Goal: Task Accomplishment & Management: Manage account settings

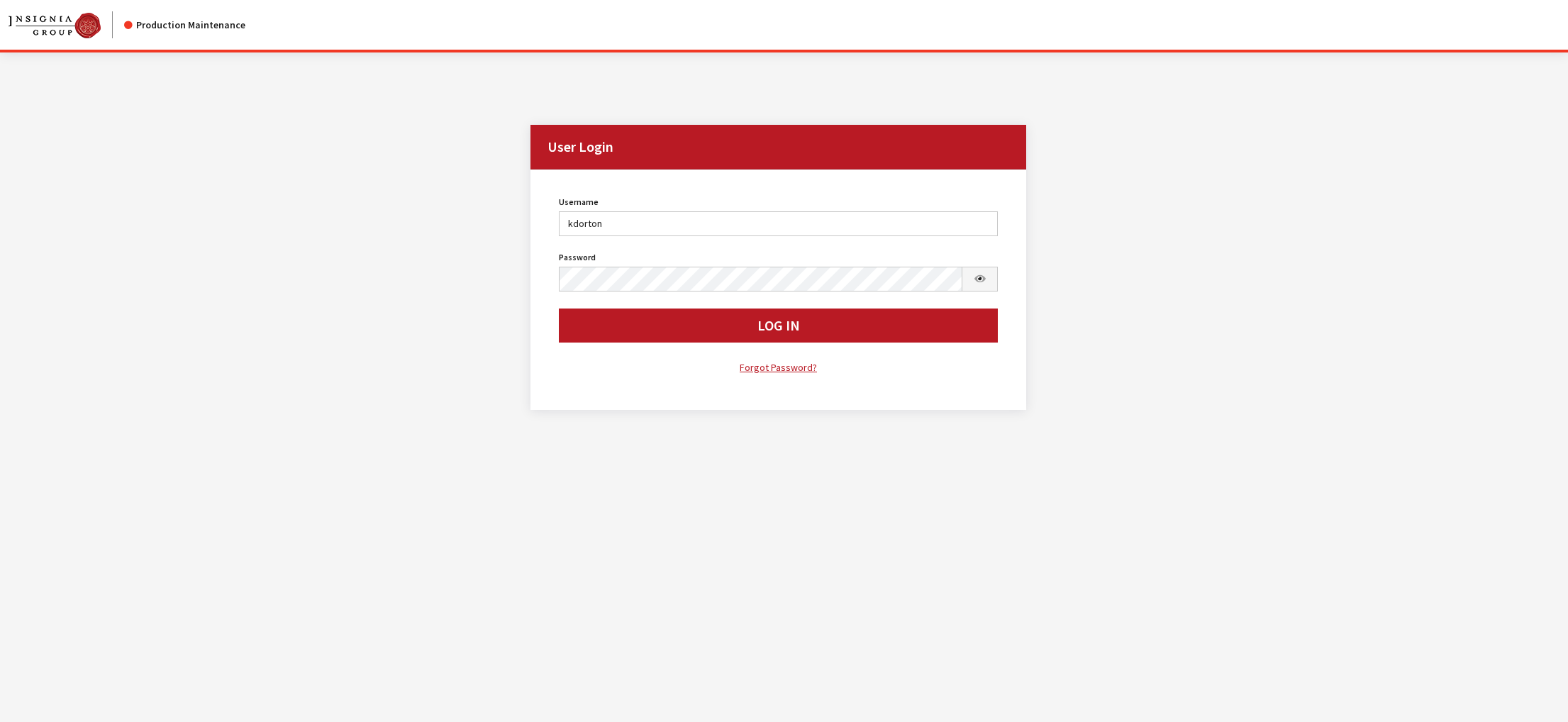
click at [660, 342] on button "Log In" at bounding box center [778, 325] width 439 height 34
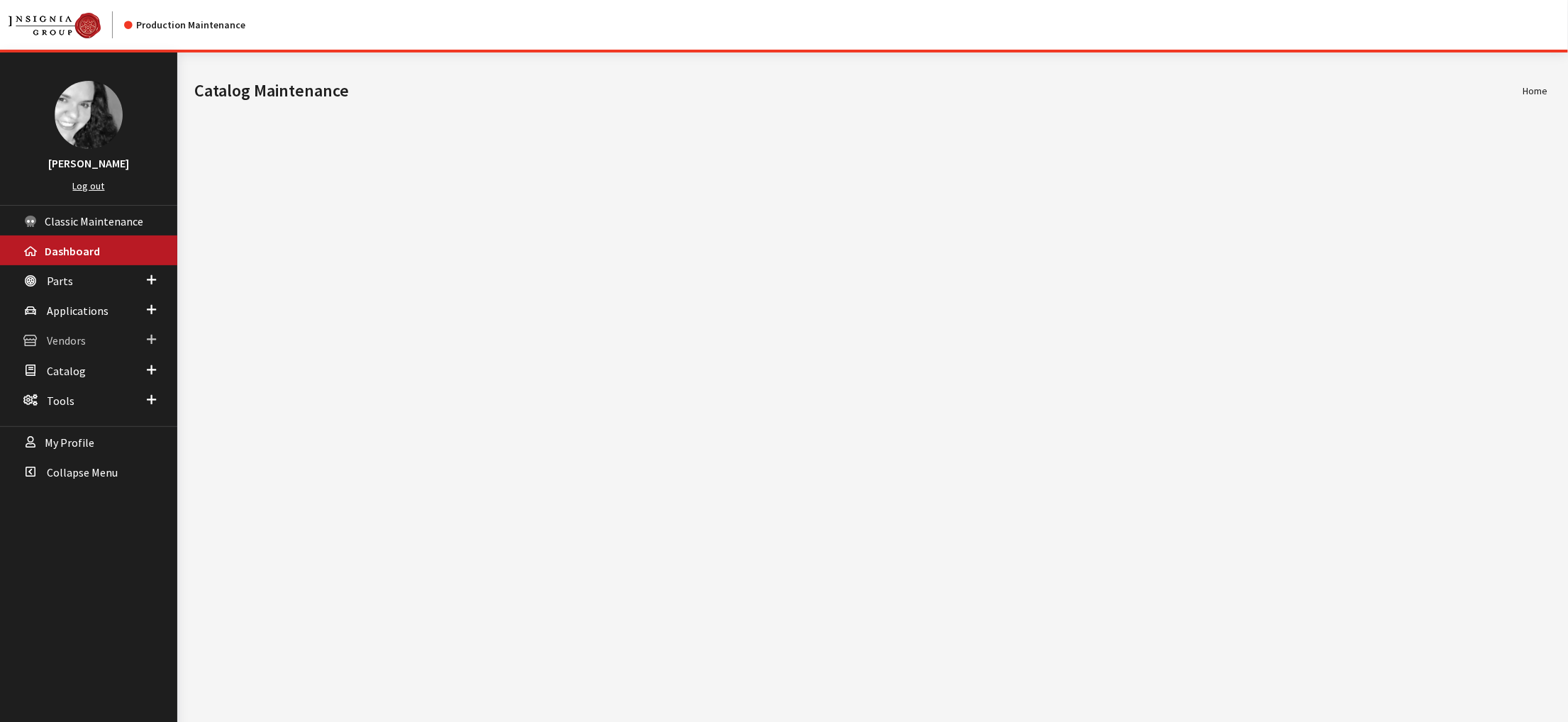
drag, startPoint x: 0, startPoint y: 0, endPoint x: 69, endPoint y: 380, distance: 386.2
click at [69, 348] on span "Vendors" at bounding box center [66, 341] width 39 height 14
click at [68, 381] on link "Dealer Search" at bounding box center [88, 368] width 177 height 26
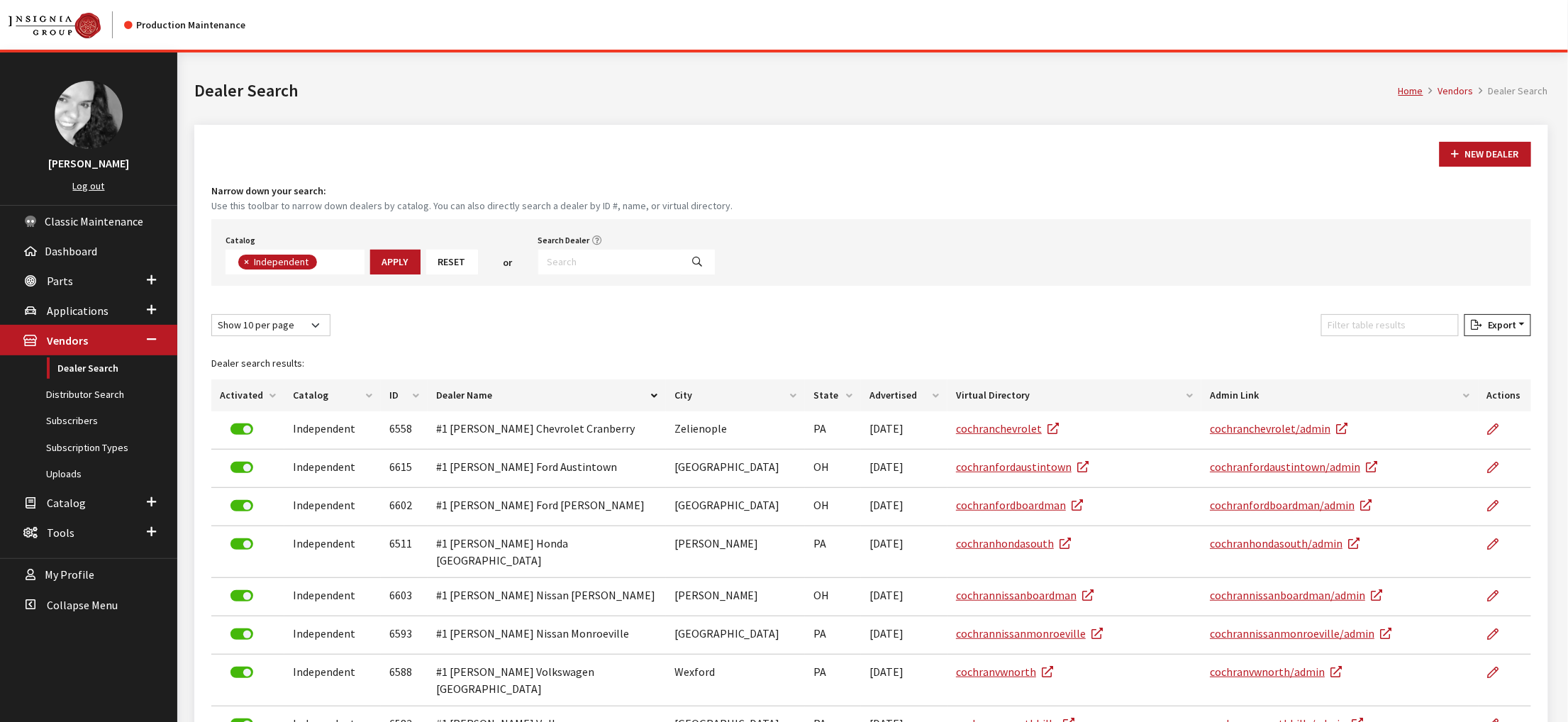
scroll to position [124, 0]
click at [639, 275] on input "Search Dealer" at bounding box center [609, 262] width 143 height 25
type input "c"
type input "6377"
select select
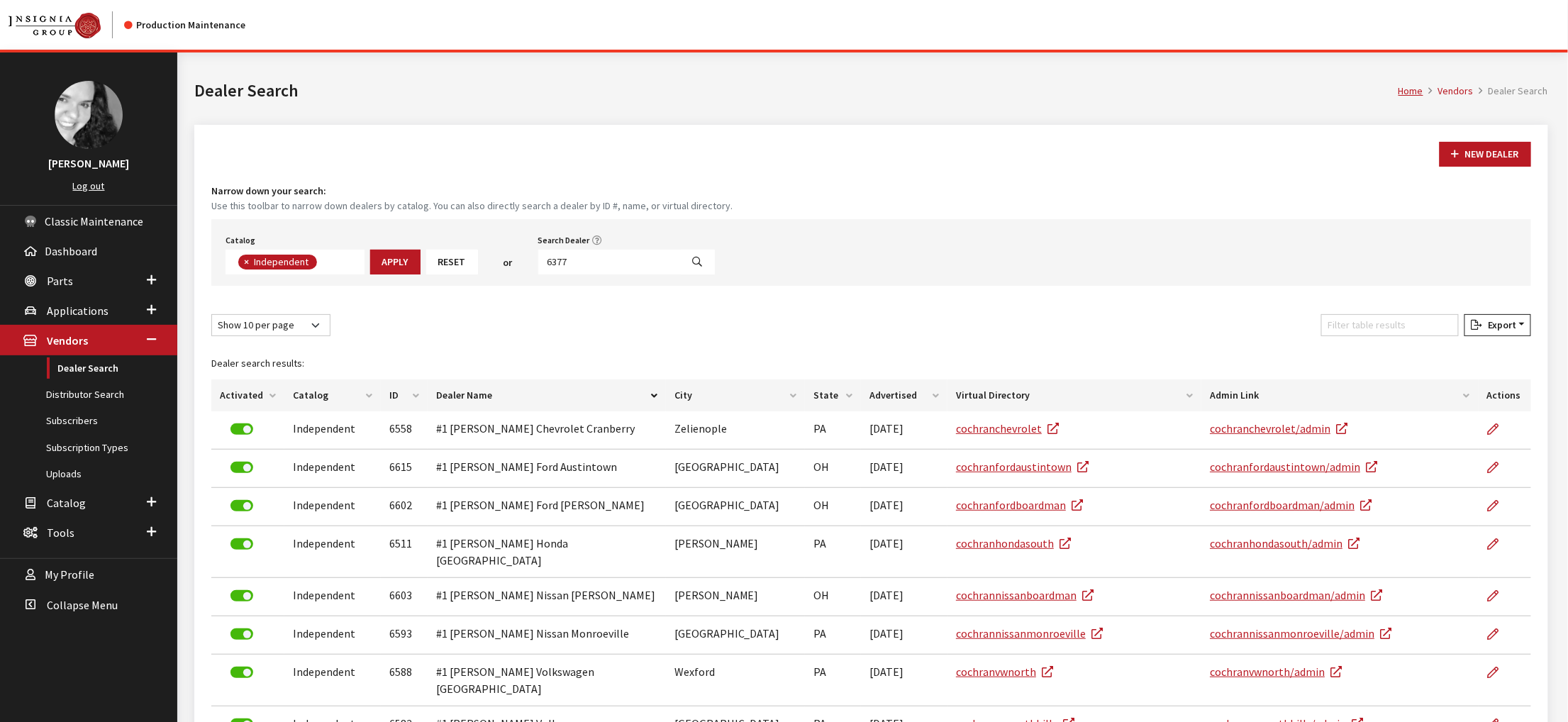
scroll to position [179, 0]
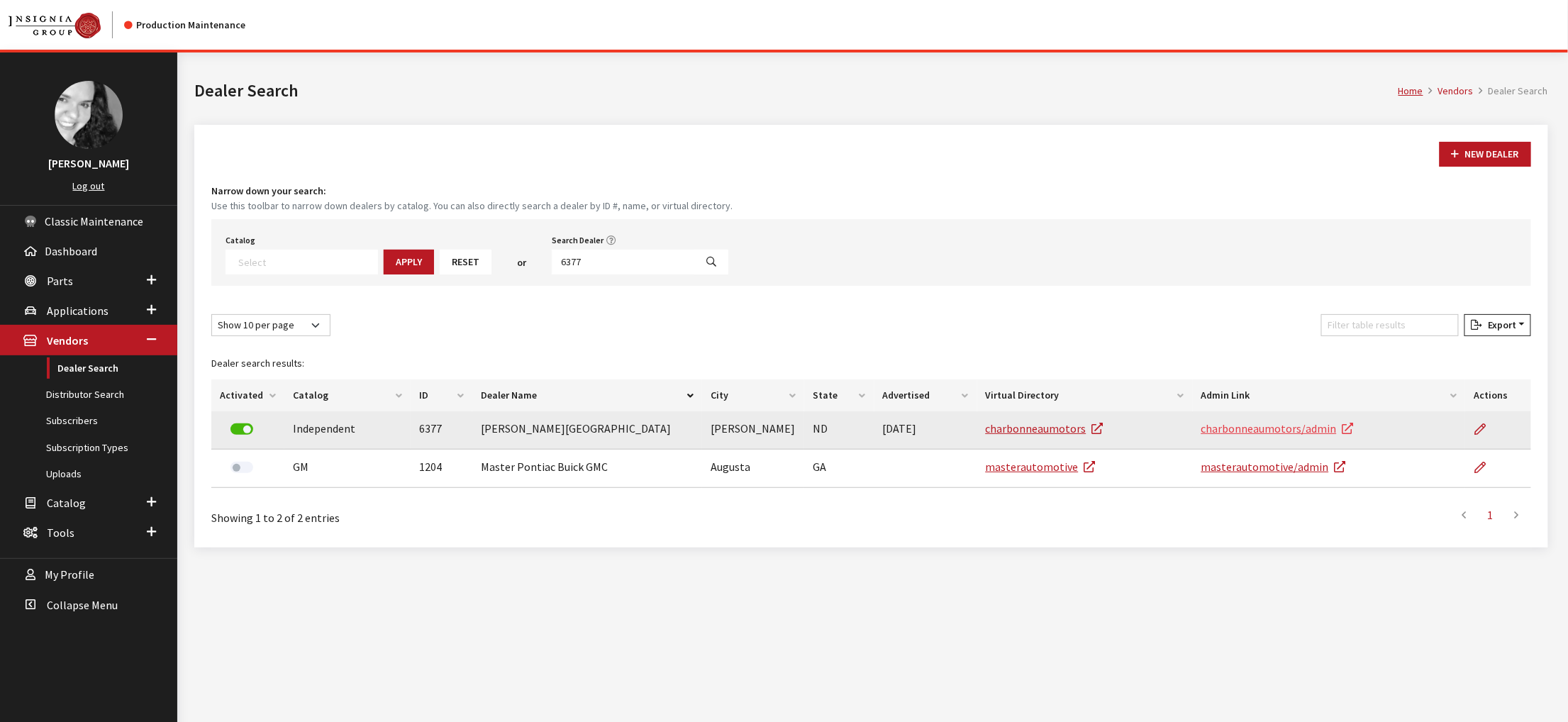
click at [1238, 435] on link "charbonneaumotors/admin" at bounding box center [1277, 429] width 152 height 14
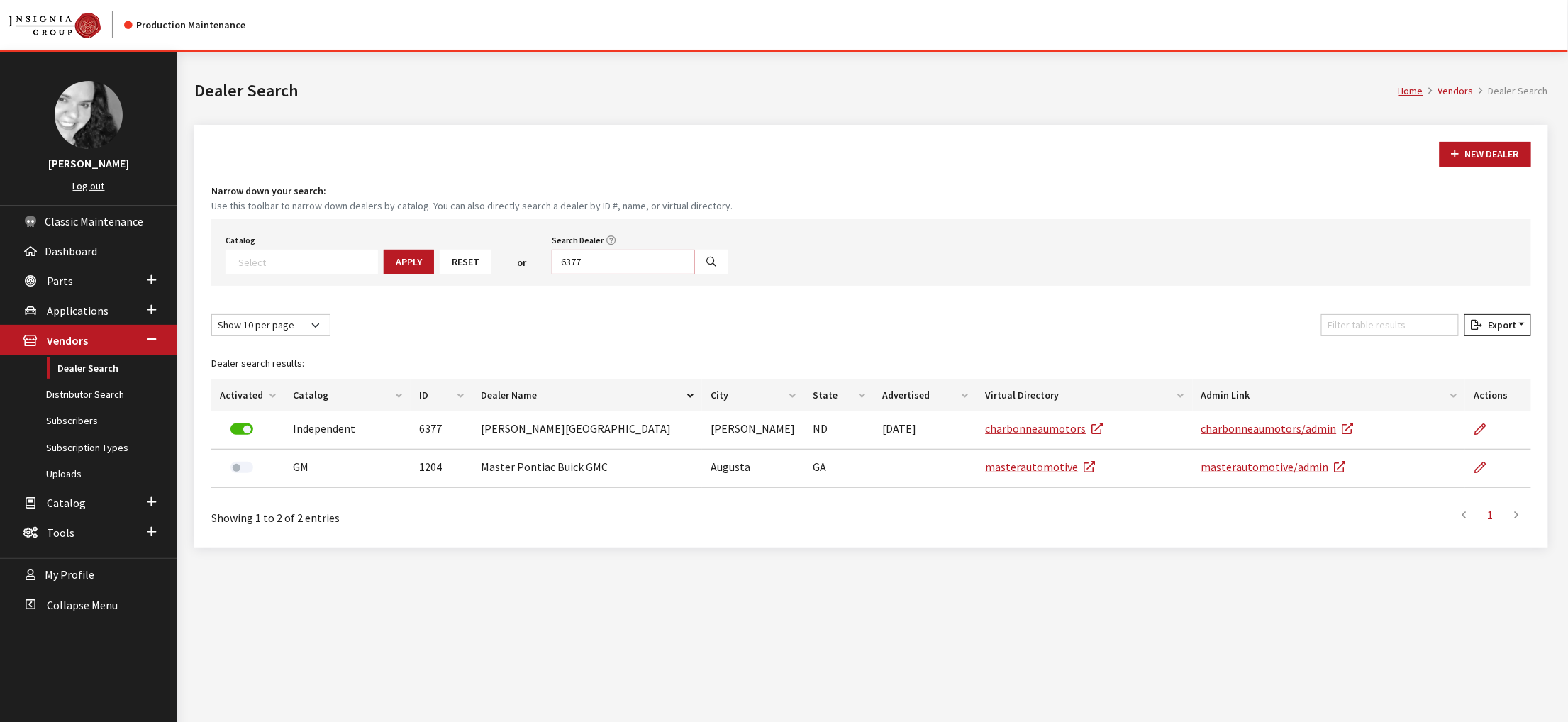
click at [695, 275] on input "6377" at bounding box center [623, 262] width 143 height 25
type input "6610"
select select
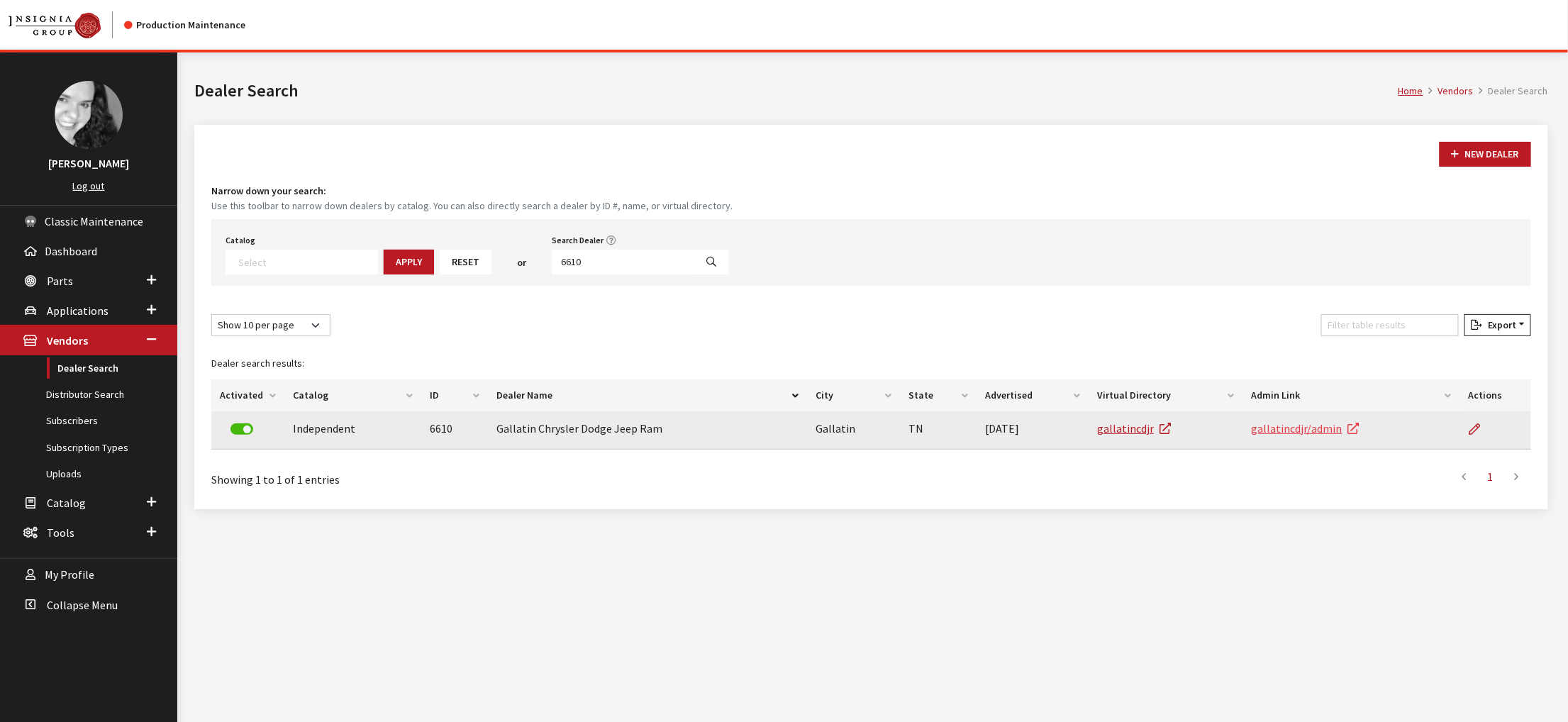
click at [1311, 435] on link "gallatincdjr/admin" at bounding box center [1305, 429] width 108 height 14
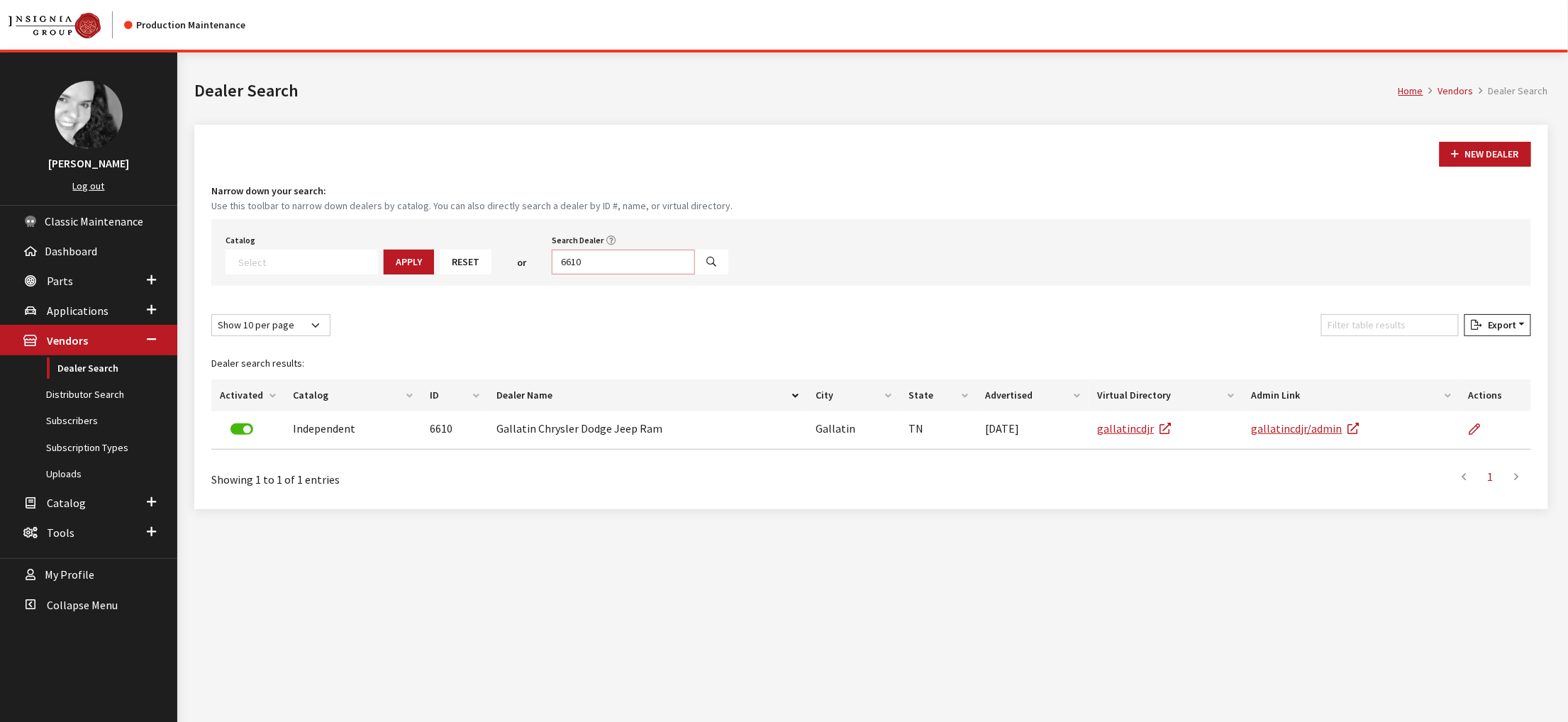
click at [680, 275] on input "6610" at bounding box center [623, 262] width 143 height 25
type input "4932"
select select
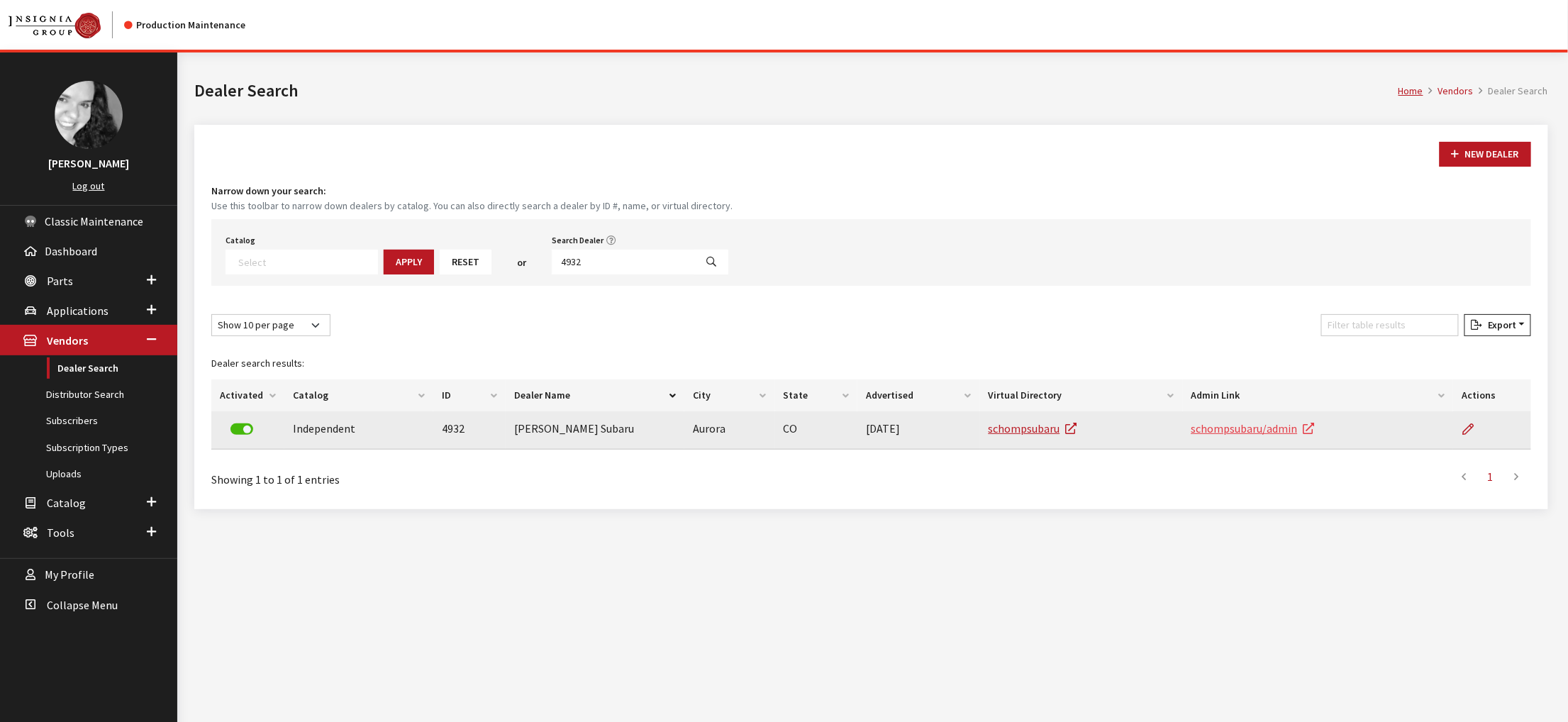
click at [1303, 435] on link "schompsubaru/admin" at bounding box center [1253, 429] width 124 height 14
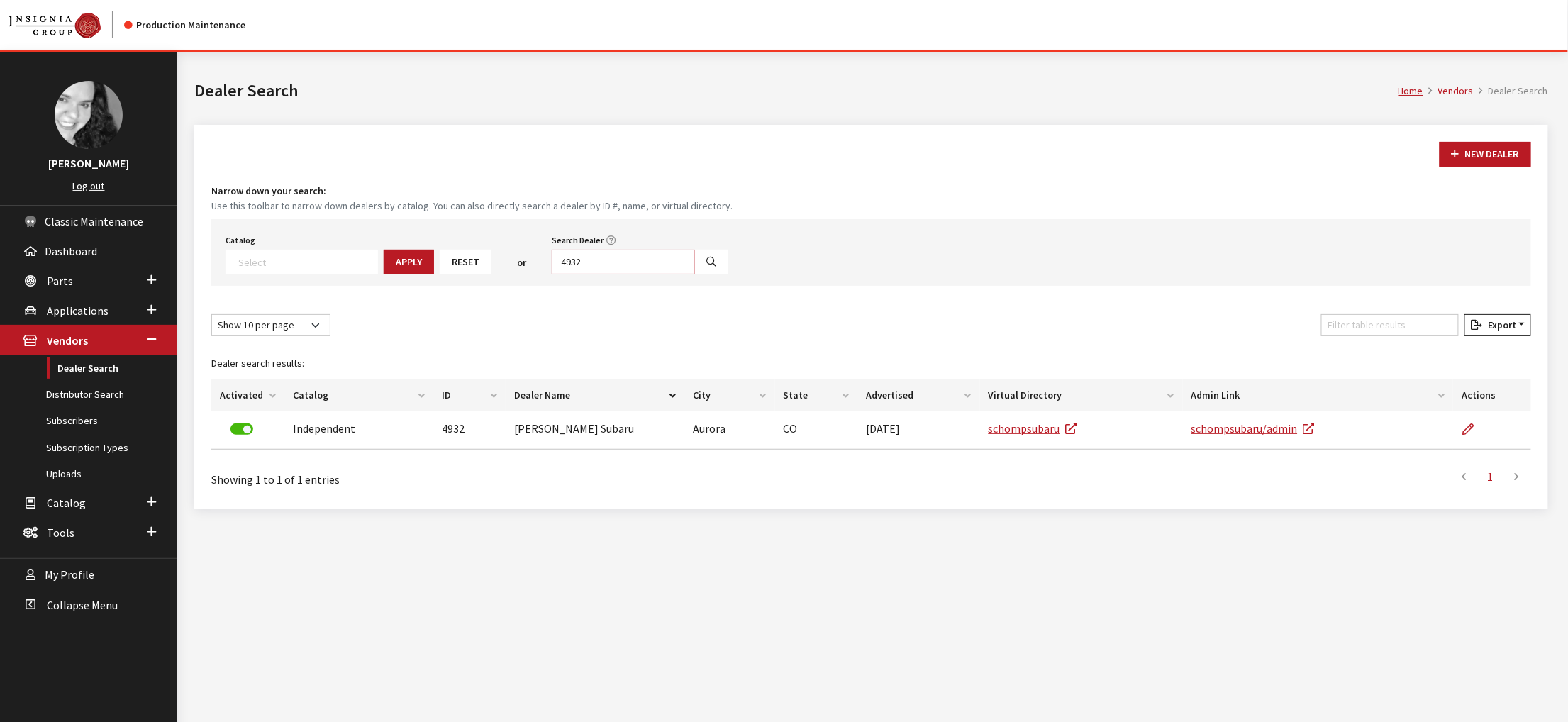
click at [682, 275] on input "4932" at bounding box center [623, 262] width 143 height 25
type input "4796"
select select
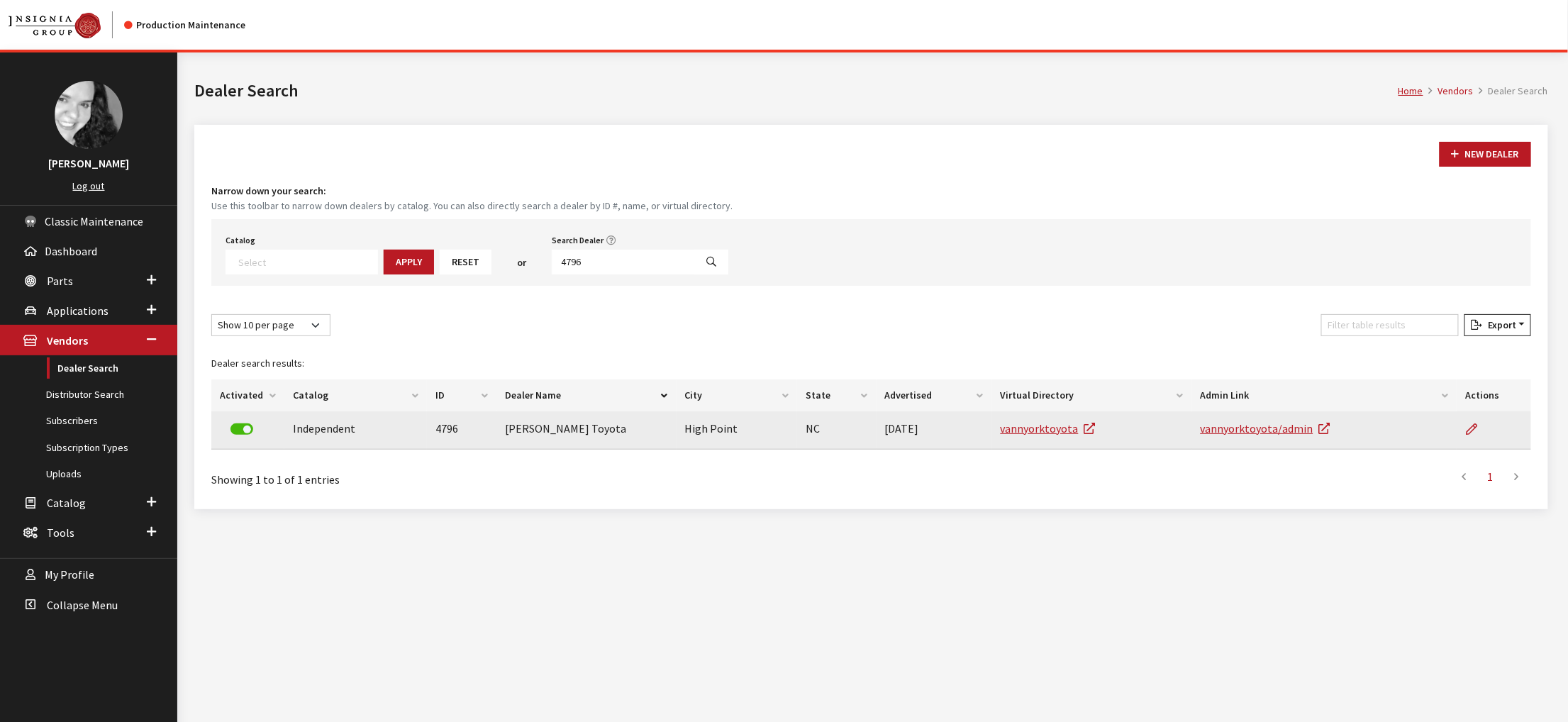
click at [246, 434] on label at bounding box center [242, 429] width 23 height 12
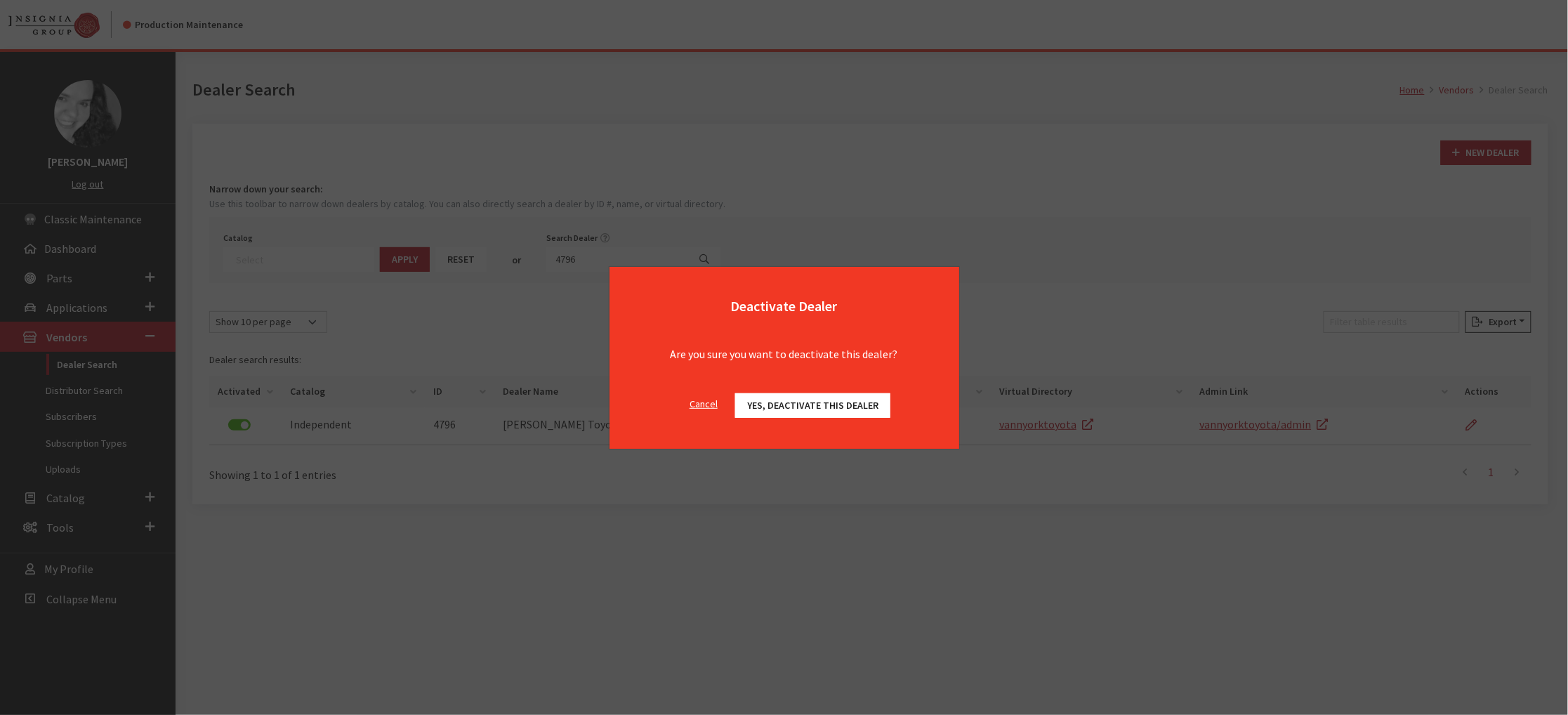
click at [807, 418] on button "Yes, deactivate this dealer" at bounding box center [812, 405] width 155 height 25
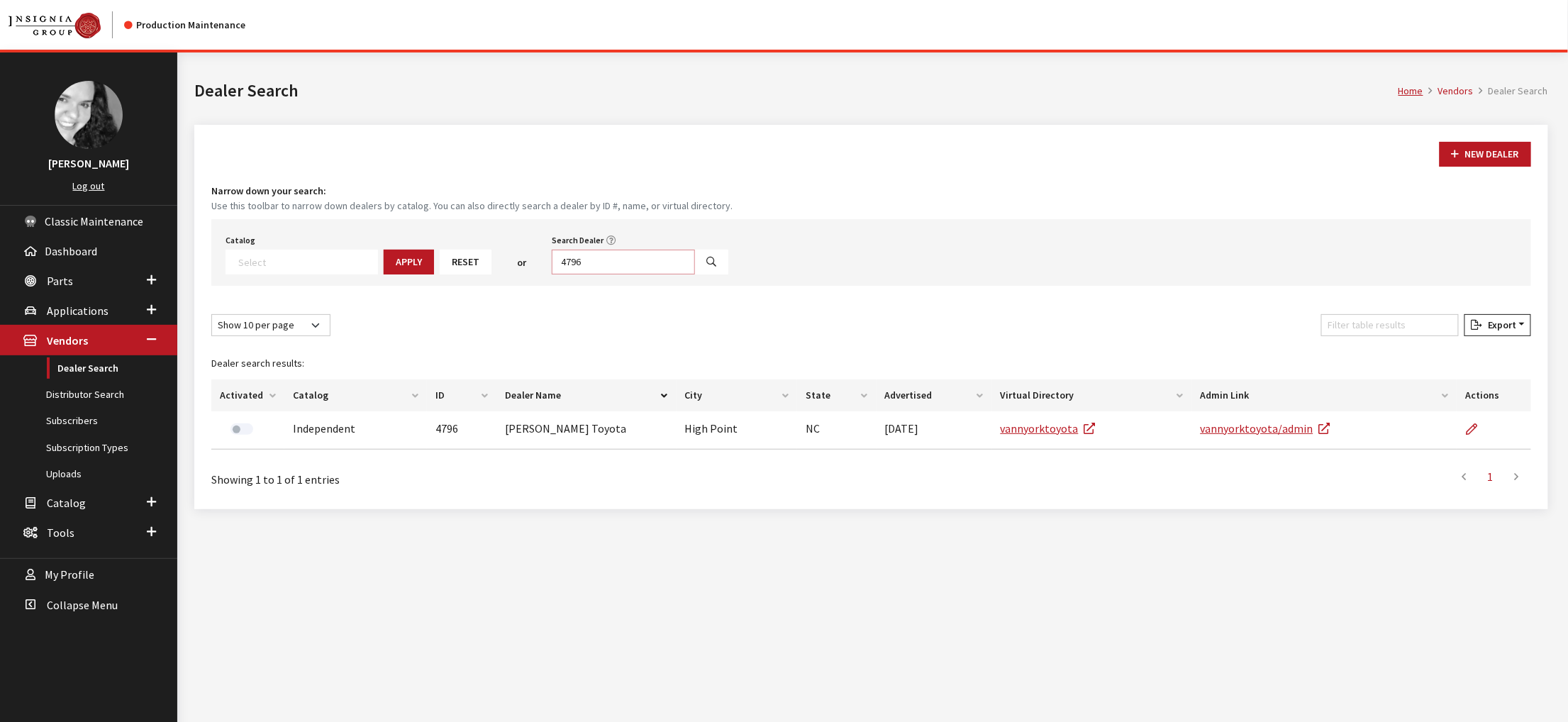
click at [690, 275] on input "4796" at bounding box center [623, 262] width 143 height 25
type input "5089"
select select
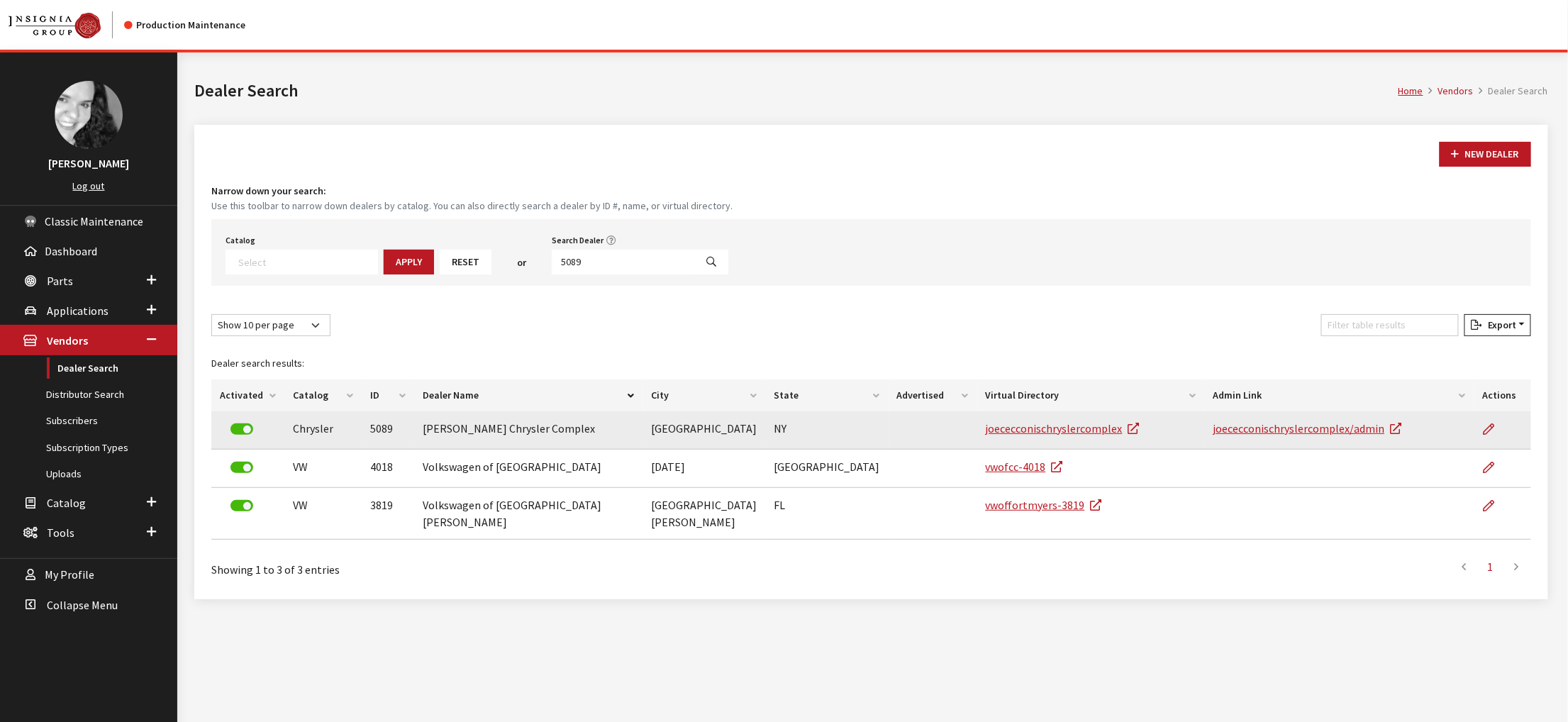
click at [245, 434] on label at bounding box center [242, 429] width 23 height 12
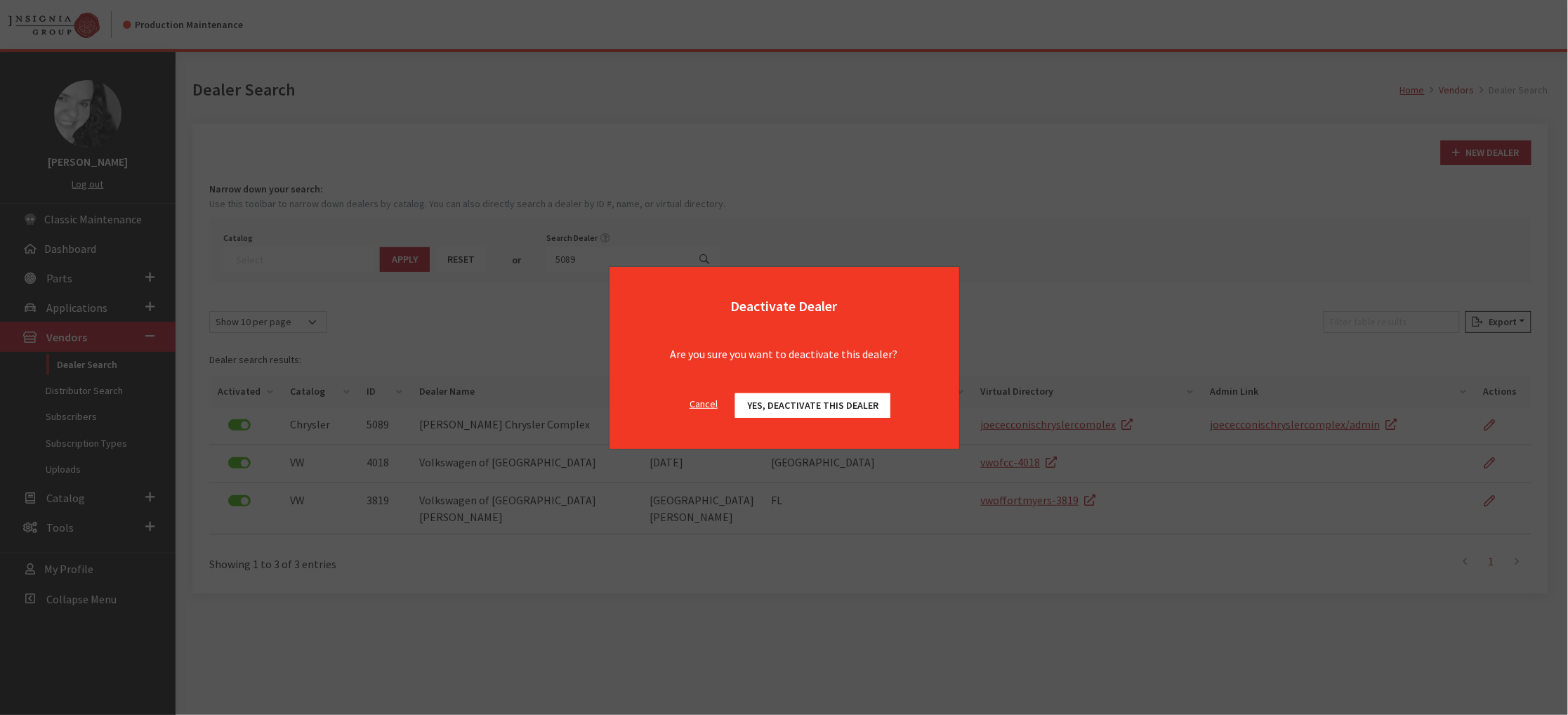
click at [857, 412] on span "Yes, deactivate this dealer" at bounding box center [812, 405] width 131 height 13
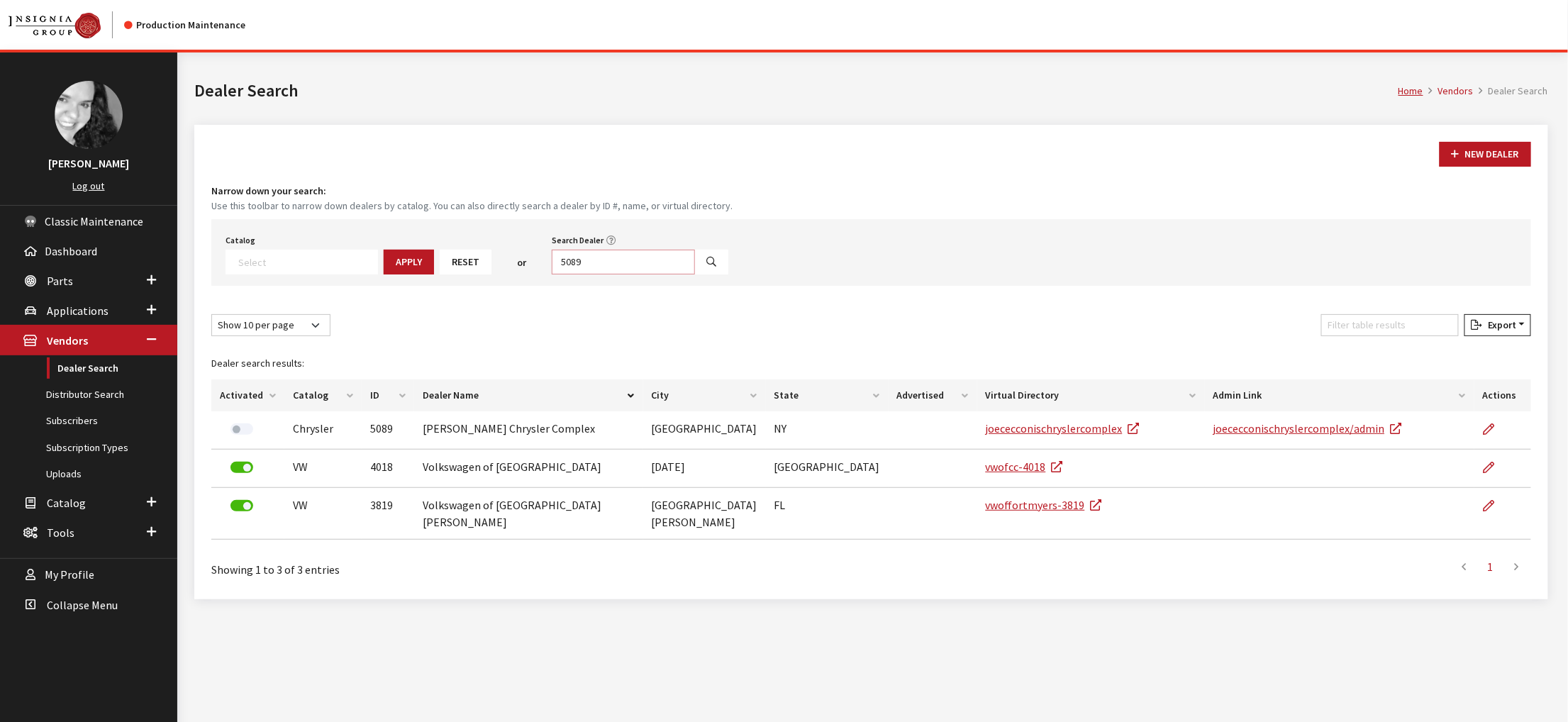
click at [676, 275] on input "5089" at bounding box center [623, 262] width 143 height 25
click at [685, 275] on input "Search Dealer" at bounding box center [623, 262] width 143 height 25
click at [695, 275] on input "Search Dealer" at bounding box center [623, 262] width 143 height 25
type input "bakersfield"
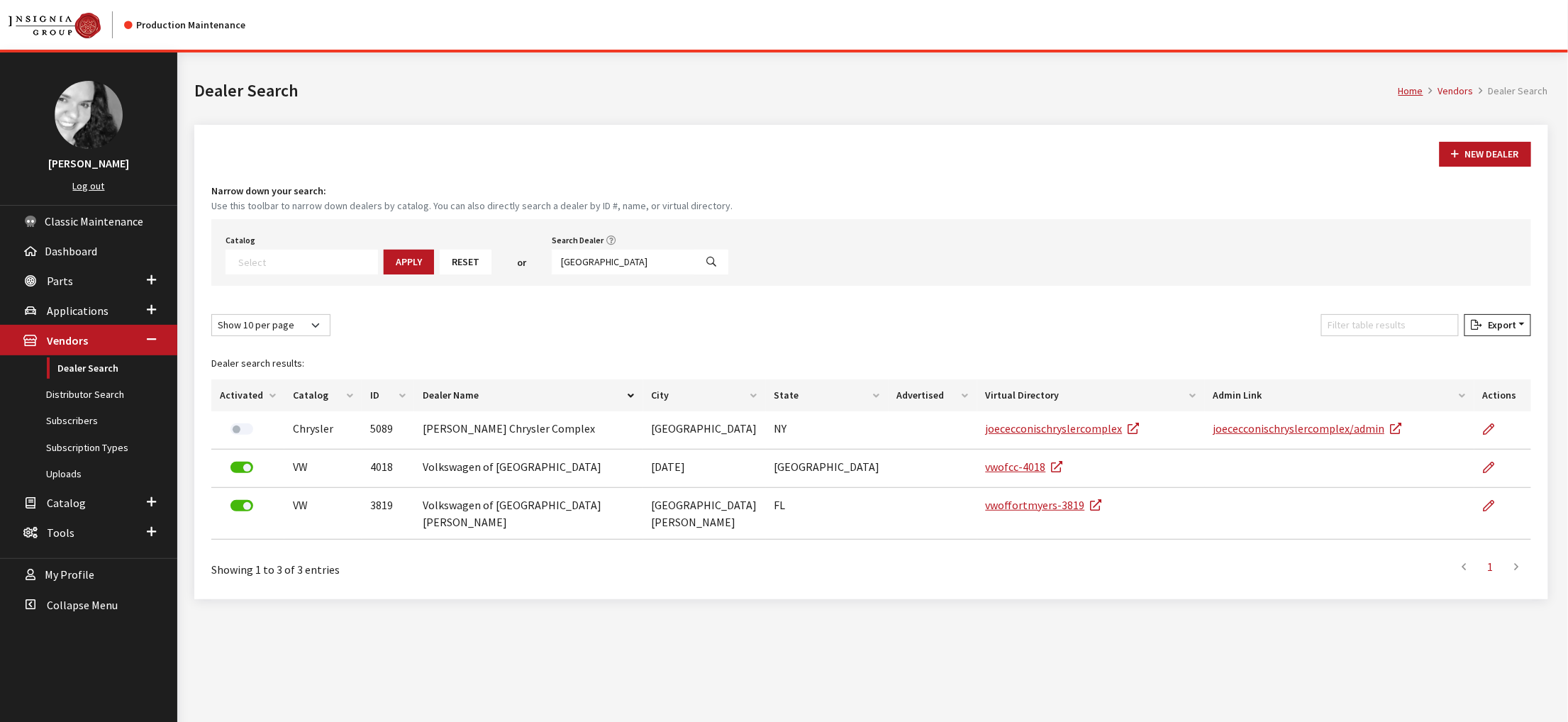
select select
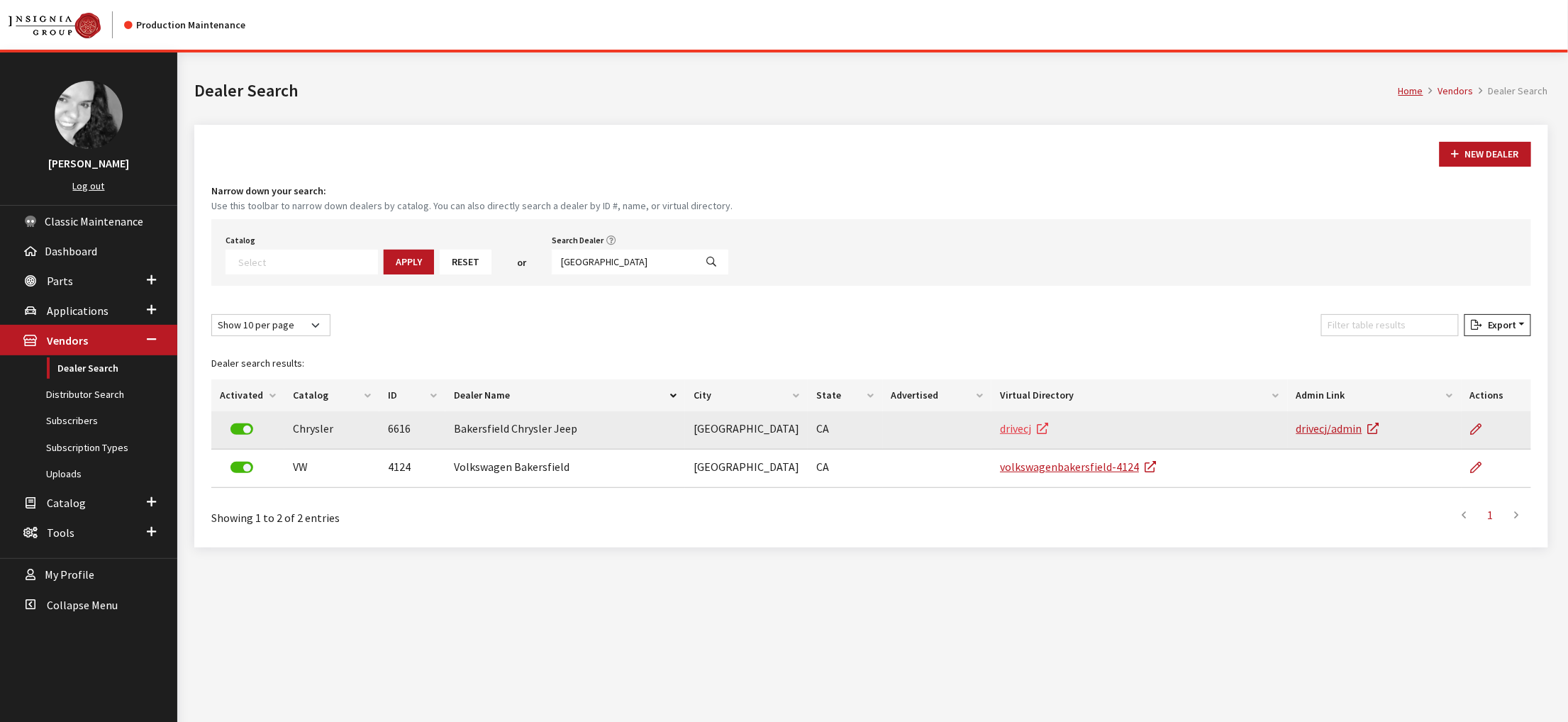
click at [1022, 435] on link "drivecj" at bounding box center [1024, 429] width 48 height 14
